Goal: Information Seeking & Learning: Learn about a topic

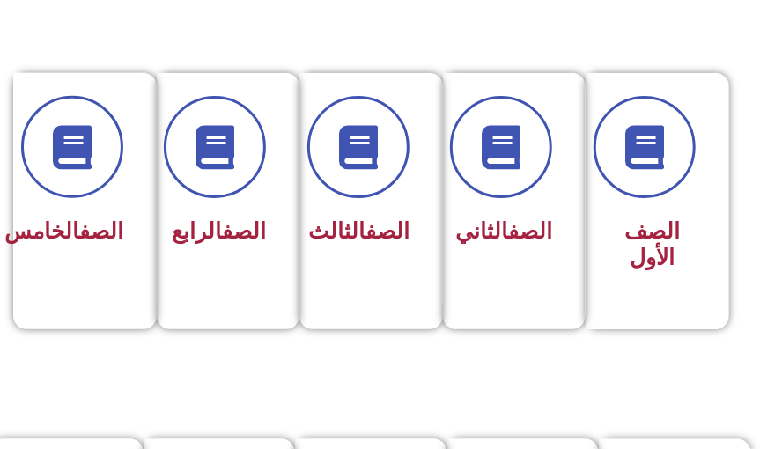
scroll to position [494, 0]
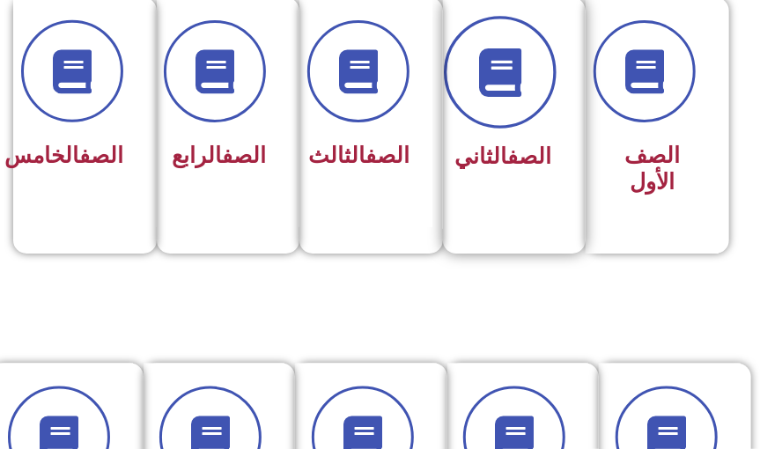
click at [523, 85] on icon at bounding box center [500, 72] width 48 height 48
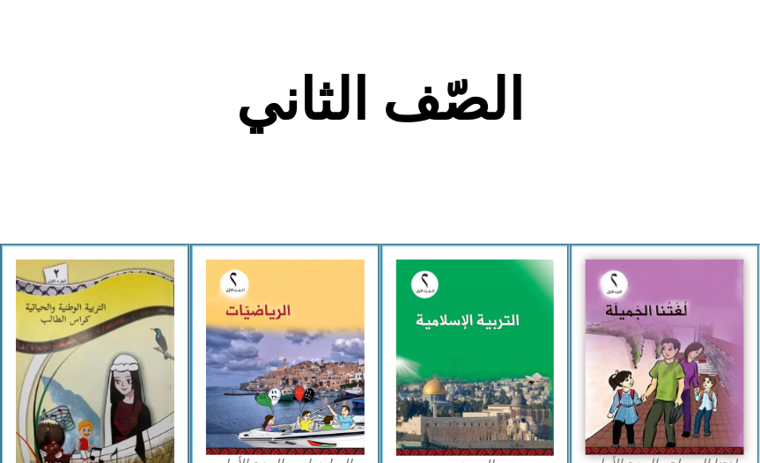
scroll to position [331, 0]
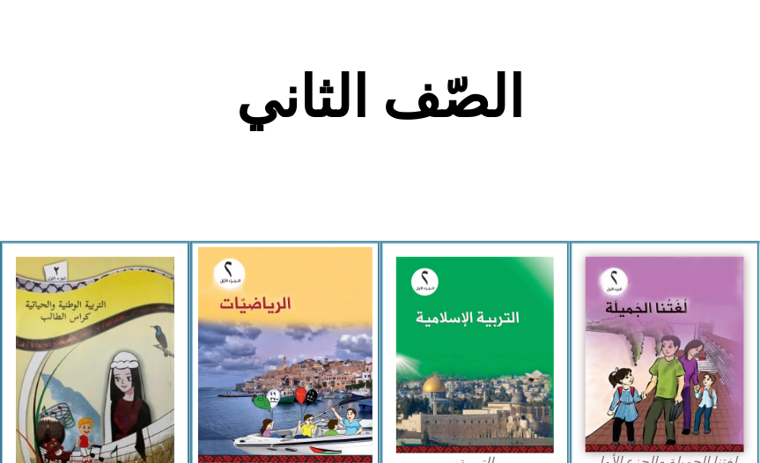
click at [274, 382] on img at bounding box center [285, 354] width 174 height 216
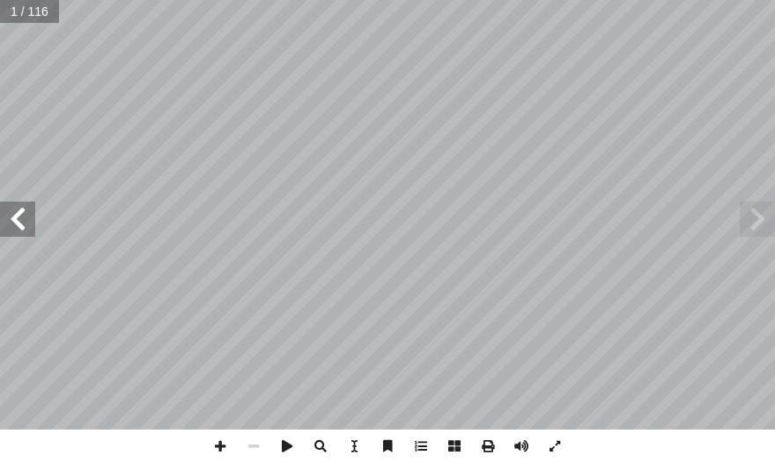
click at [31, 236] on span at bounding box center [17, 219] width 35 height 35
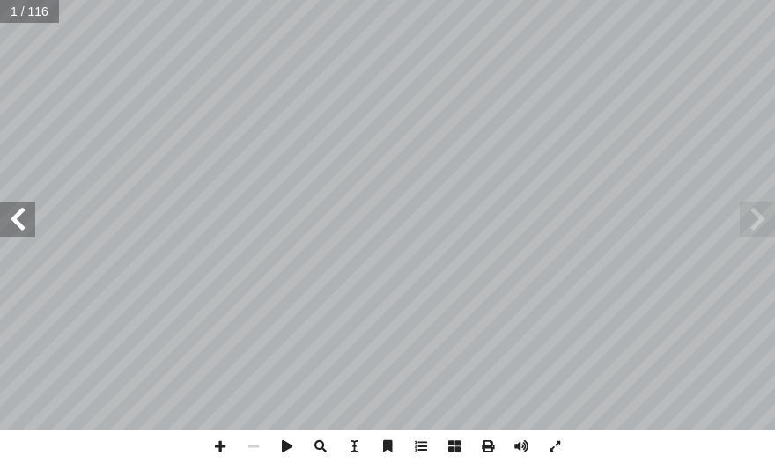
click at [31, 236] on span at bounding box center [17, 219] width 35 height 35
click at [30, 235] on span at bounding box center [17, 219] width 35 height 35
click at [15, 206] on span at bounding box center [17, 219] width 35 height 35
click at [14, 206] on span at bounding box center [17, 219] width 35 height 35
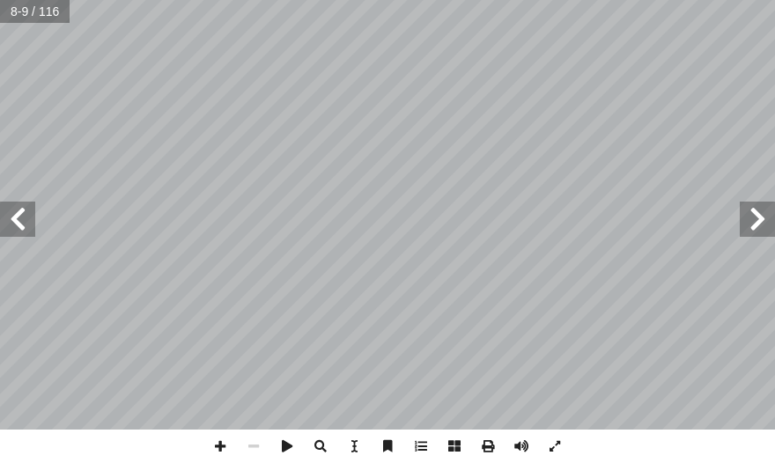
click at [14, 206] on span at bounding box center [17, 219] width 35 height 35
click at [13, 206] on span at bounding box center [17, 219] width 35 height 35
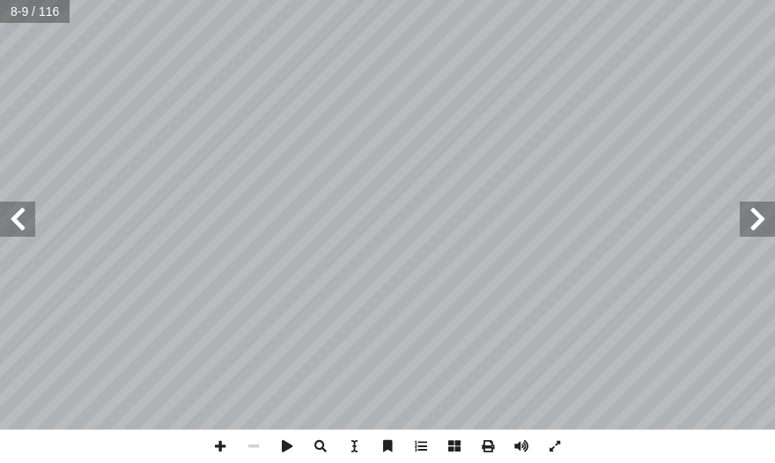
click at [13, 206] on span at bounding box center [17, 219] width 35 height 35
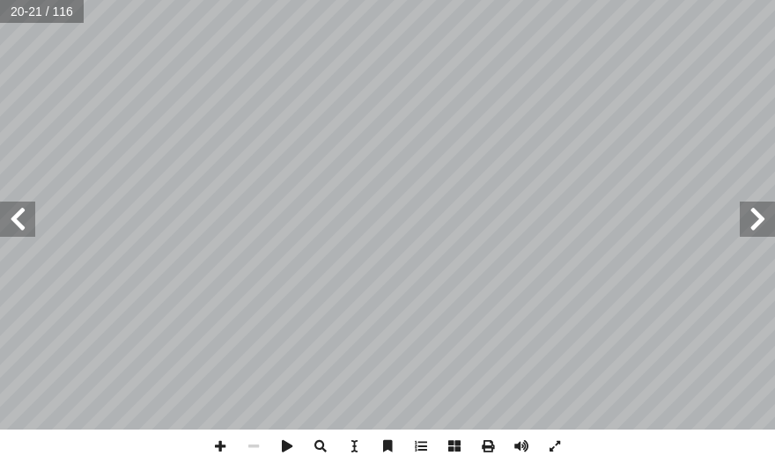
click at [13, 206] on span at bounding box center [17, 219] width 35 height 35
click at [33, 214] on span at bounding box center [17, 219] width 35 height 35
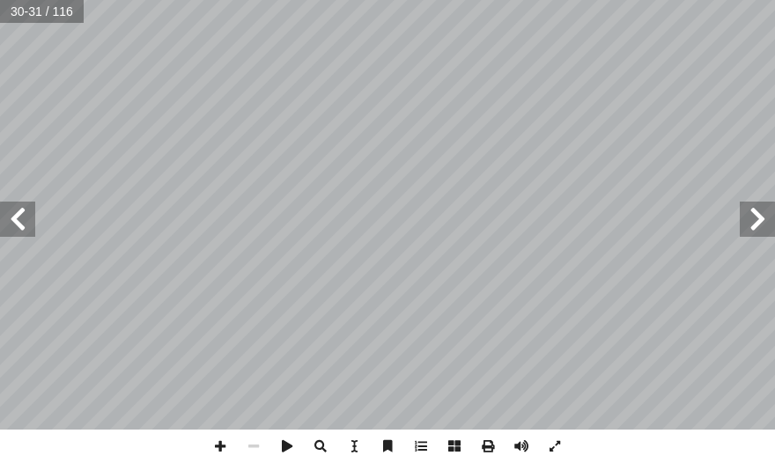
click at [33, 214] on span at bounding box center [17, 219] width 35 height 35
click at [5, 217] on span at bounding box center [17, 219] width 35 height 35
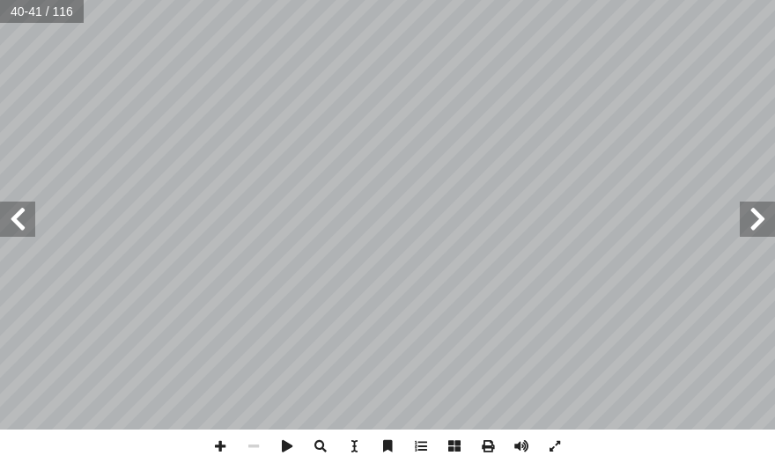
click at [11, 217] on span at bounding box center [17, 219] width 35 height 35
click at [28, 212] on span at bounding box center [17, 219] width 35 height 35
click at [225, 447] on span at bounding box center [219, 446] width 33 height 33
click at [774, 119] on html "الصفحة الرئيسية الصف الأول الصف الثاني الصف الثالث الصف الرابع الصف الخامس الصف…" at bounding box center [387, 59] width 775 height 119
click at [478, 168] on div "٤٠ ً سيارة ٤ 3 ِ ارات َّ للسي ِ مانة أ ال� ِ في موقف ُ يوجد ٩ وقف؟ َ في الم ِ ا…" at bounding box center [387, 231] width 775 height 463
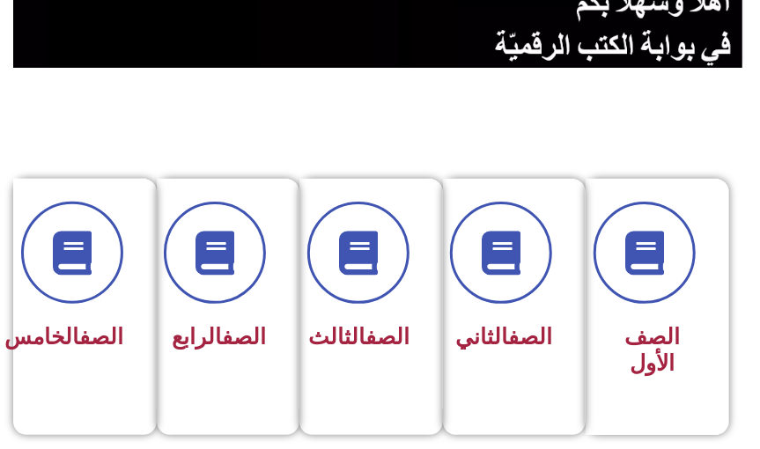
scroll to position [403, 0]
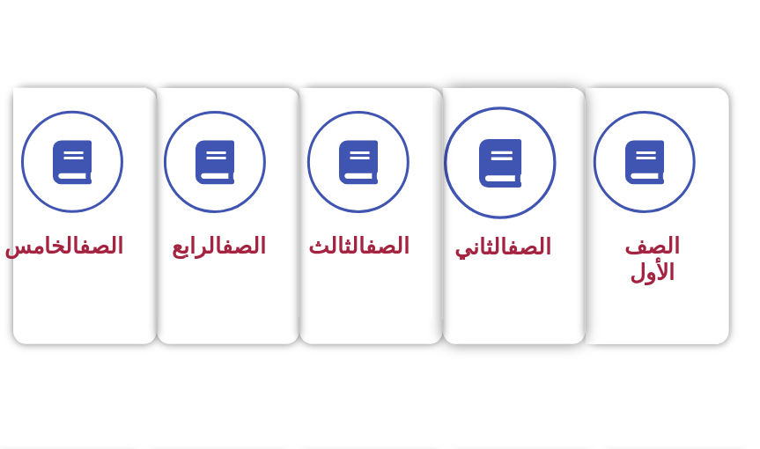
click at [482, 187] on span at bounding box center [500, 163] width 113 height 113
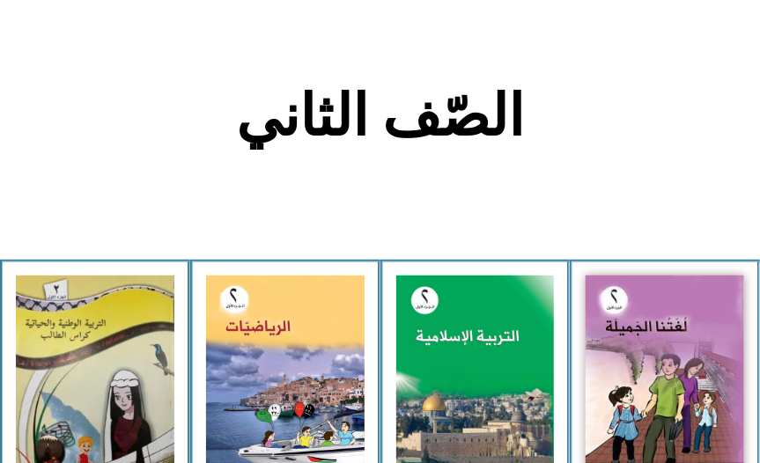
scroll to position [443, 0]
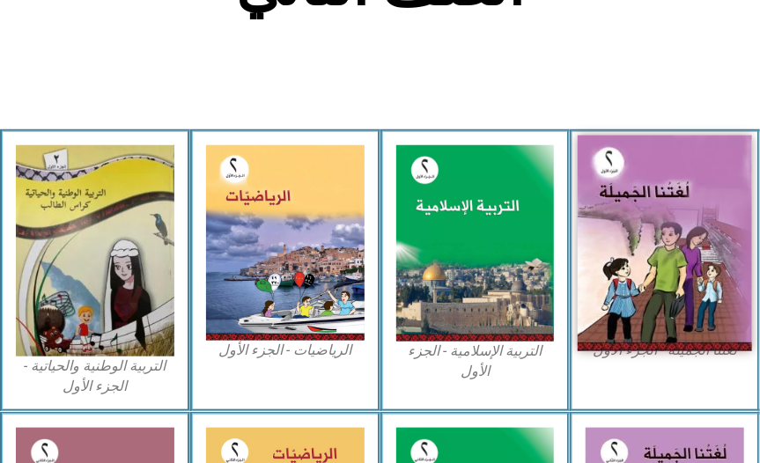
click at [674, 312] on img at bounding box center [664, 243] width 174 height 216
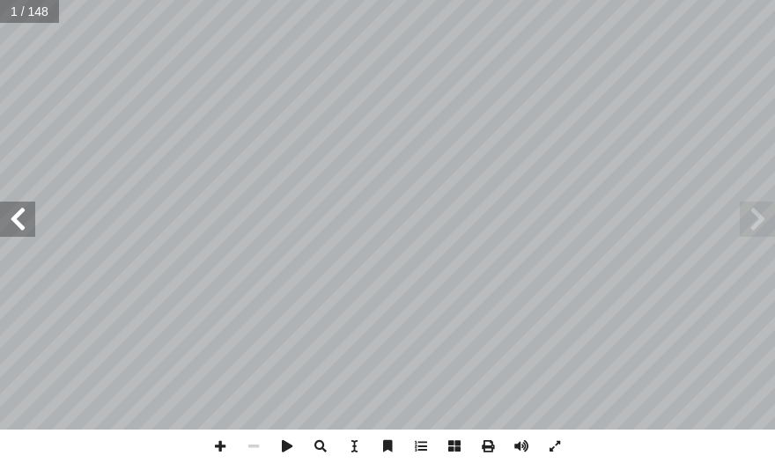
click at [18, 209] on span at bounding box center [17, 219] width 35 height 35
click at [19, 211] on span at bounding box center [17, 219] width 35 height 35
click at [19, 212] on span at bounding box center [17, 219] width 35 height 35
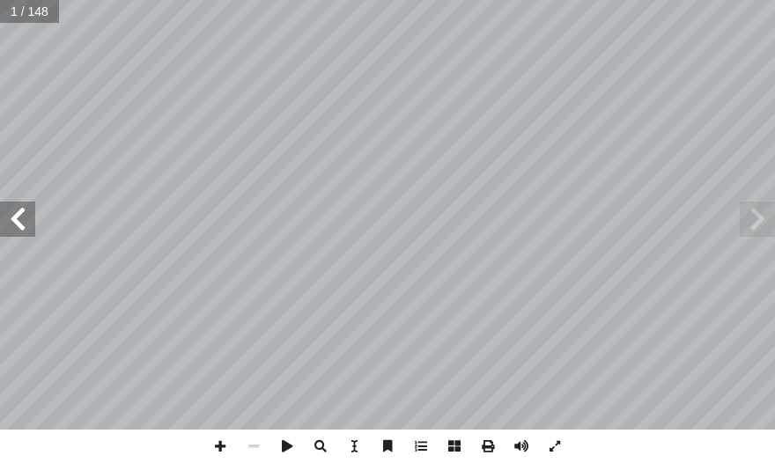
click at [19, 212] on span at bounding box center [17, 219] width 35 height 35
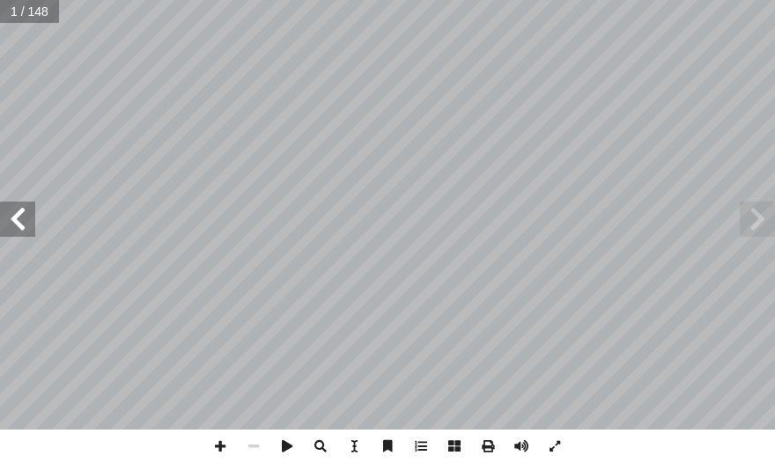
click at [18, 214] on span at bounding box center [17, 219] width 35 height 35
click at [18, 215] on span at bounding box center [17, 219] width 35 height 35
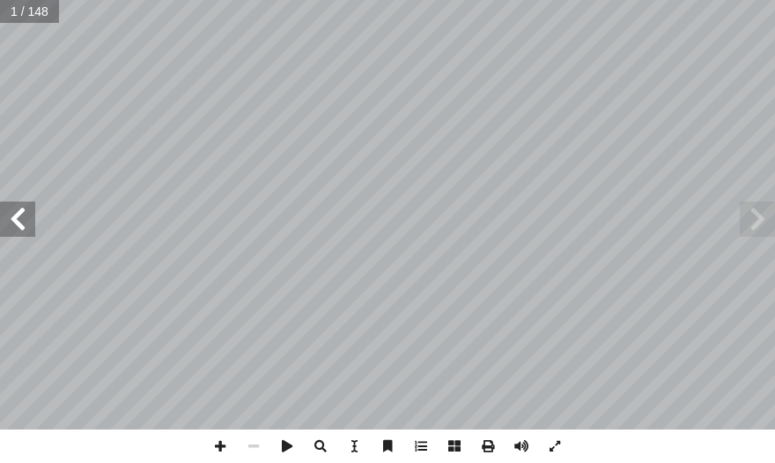
click at [22, 217] on span at bounding box center [17, 219] width 35 height 35
click at [25, 221] on span at bounding box center [17, 219] width 35 height 35
click at [24, 221] on span at bounding box center [17, 219] width 35 height 35
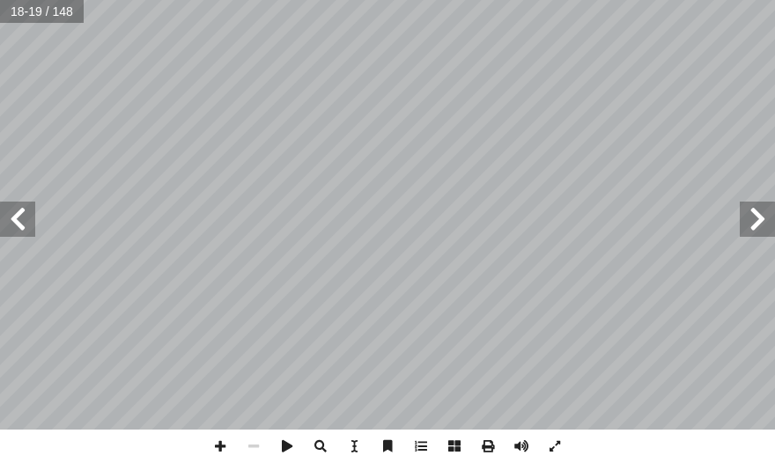
click at [24, 221] on span at bounding box center [17, 219] width 35 height 35
click at [22, 221] on span at bounding box center [17, 219] width 35 height 35
click at [21, 223] on span at bounding box center [17, 219] width 35 height 35
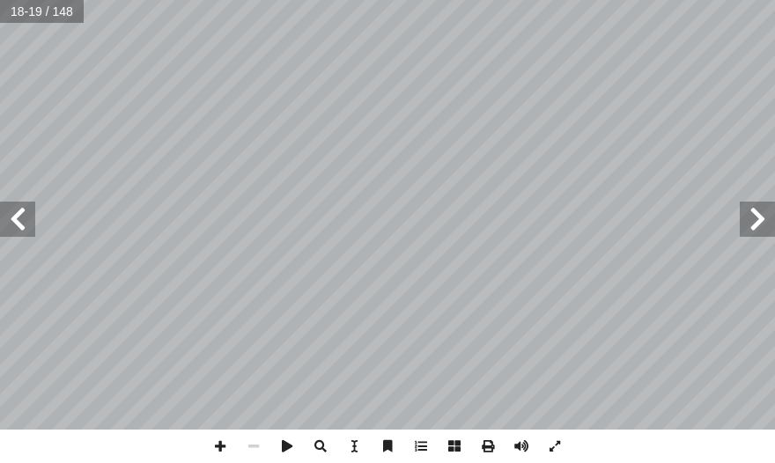
click at [20, 224] on span at bounding box center [17, 219] width 35 height 35
click at [18, 224] on span at bounding box center [17, 219] width 35 height 35
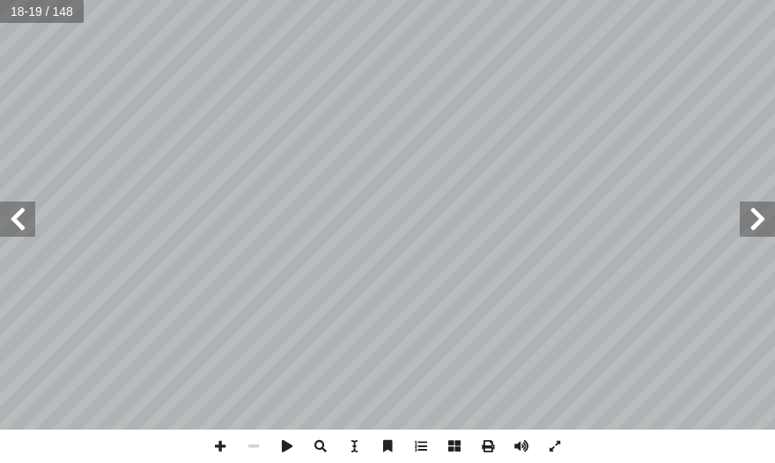
click at [18, 224] on span at bounding box center [17, 219] width 35 height 35
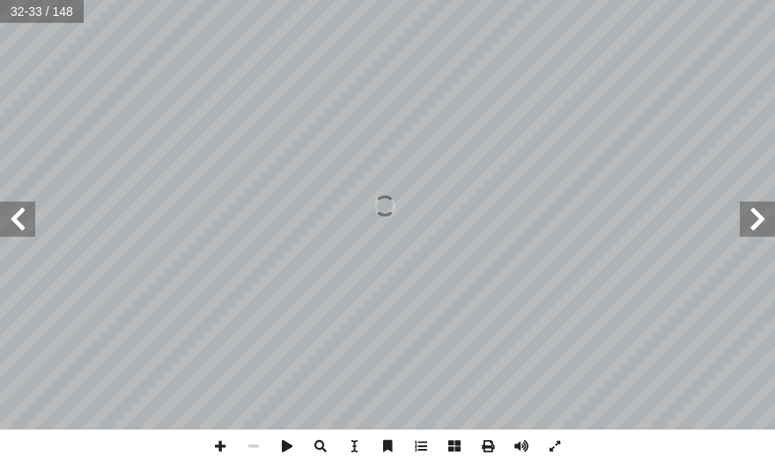
click at [18, 224] on span at bounding box center [17, 219] width 35 height 35
click at [24, 220] on span at bounding box center [17, 219] width 35 height 35
click at [25, 221] on span at bounding box center [17, 219] width 35 height 35
click at [25, 223] on span at bounding box center [17, 219] width 35 height 35
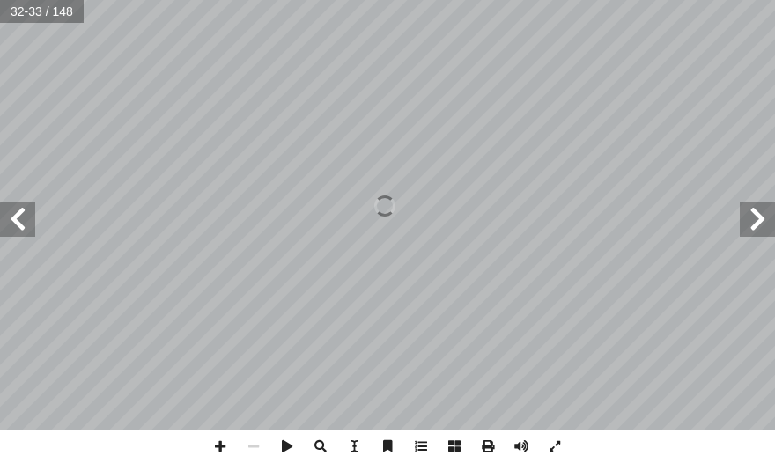
click at [25, 223] on span at bounding box center [17, 219] width 35 height 35
click at [25, 224] on span at bounding box center [17, 219] width 35 height 35
click at [30, 224] on span at bounding box center [17, 219] width 35 height 35
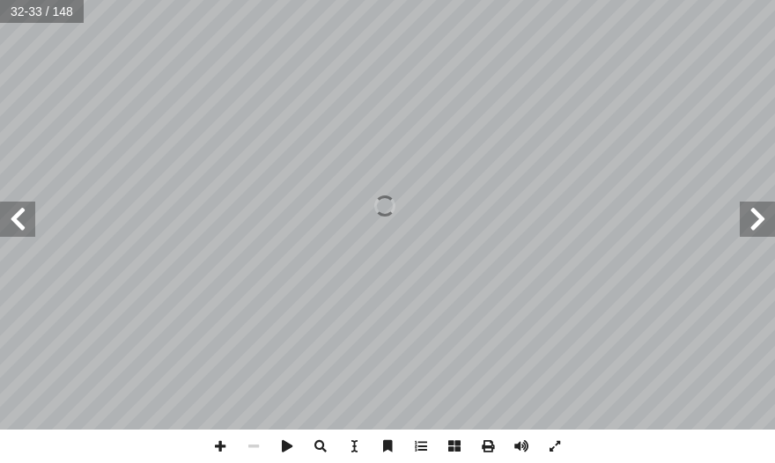
click at [30, 224] on span at bounding box center [17, 219] width 35 height 35
click at [14, 224] on span at bounding box center [17, 219] width 35 height 35
click at [15, 224] on span at bounding box center [17, 219] width 35 height 35
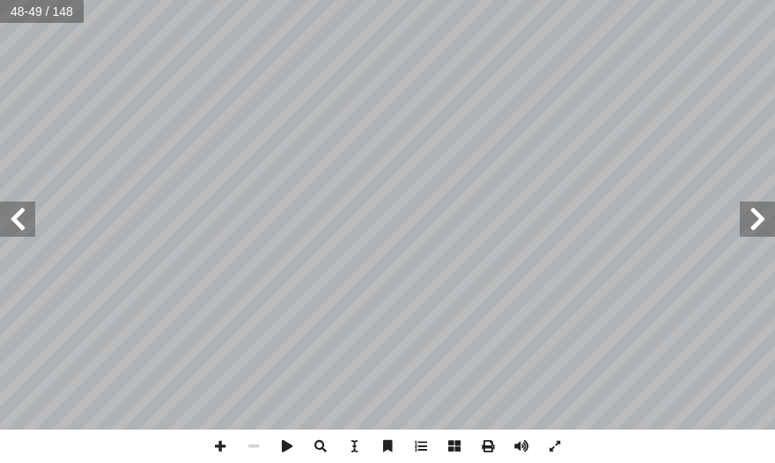
click at [20, 217] on span at bounding box center [17, 219] width 35 height 35
click at [19, 220] on span at bounding box center [17, 219] width 35 height 35
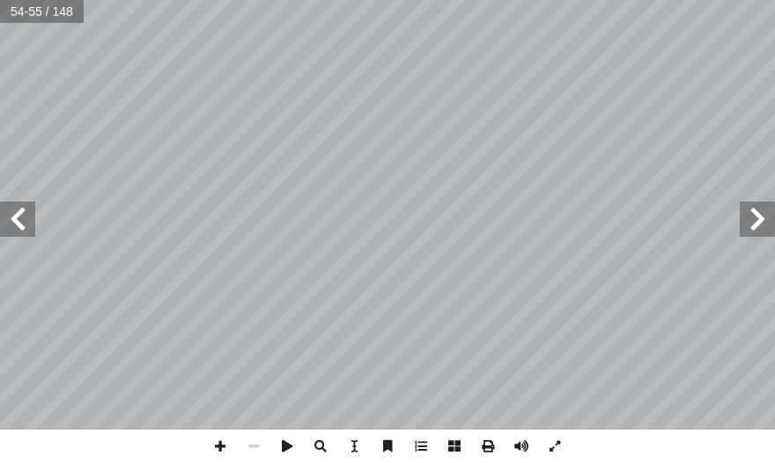
click at [23, 218] on span at bounding box center [17, 219] width 35 height 35
click at [22, 220] on span at bounding box center [17, 219] width 35 height 35
click at [223, 447] on span at bounding box center [219, 446] width 33 height 33
